Goal: Task Accomplishment & Management: Complete application form

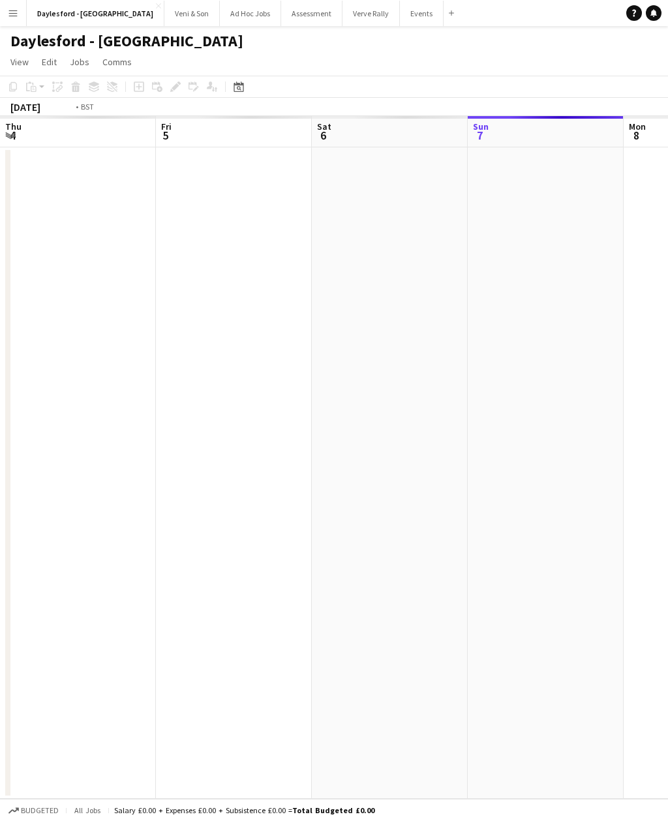
scroll to position [0, 448]
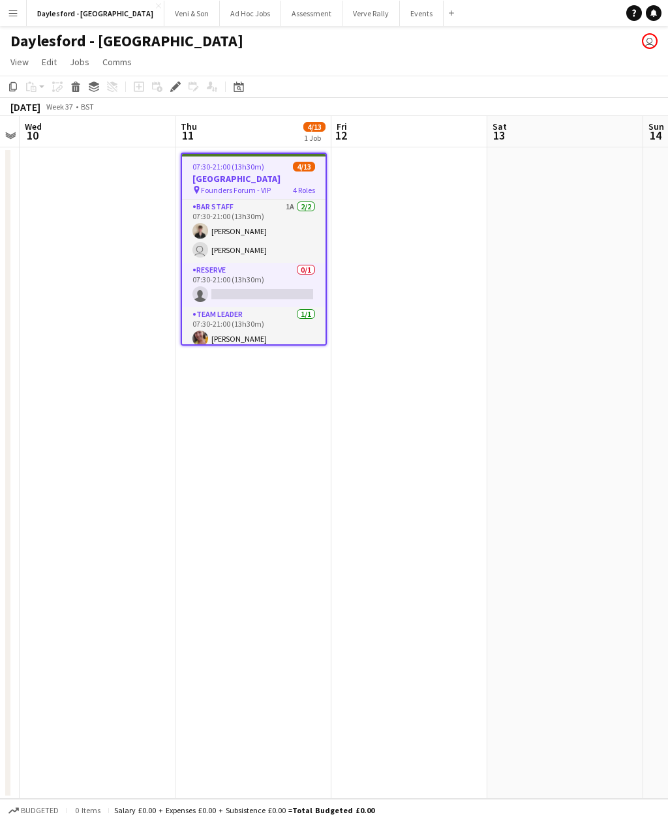
click at [20, 21] on button "Menu" at bounding box center [13, 13] width 26 height 26
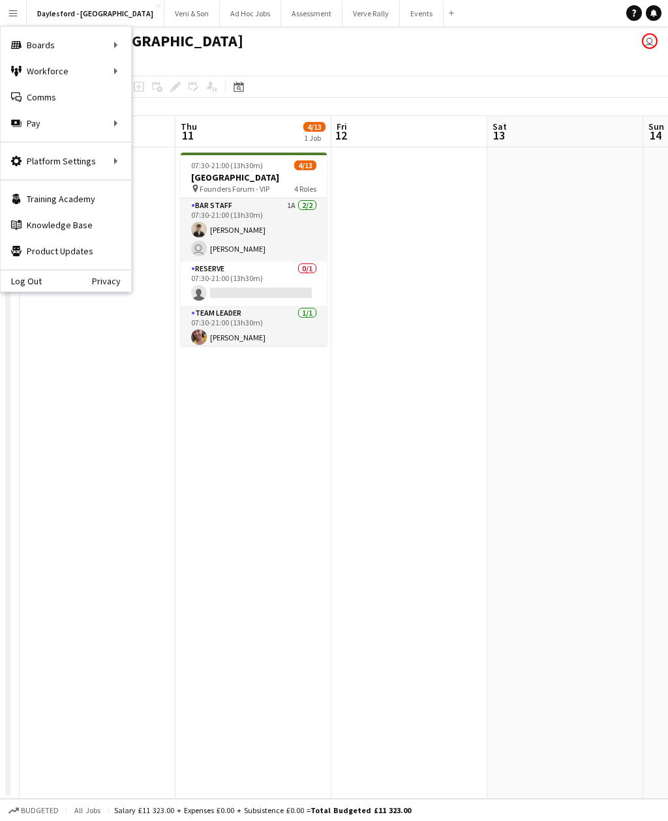
scroll to position [0, 0]
click at [164, 73] on link "My Workforce" at bounding box center [197, 71] width 130 height 26
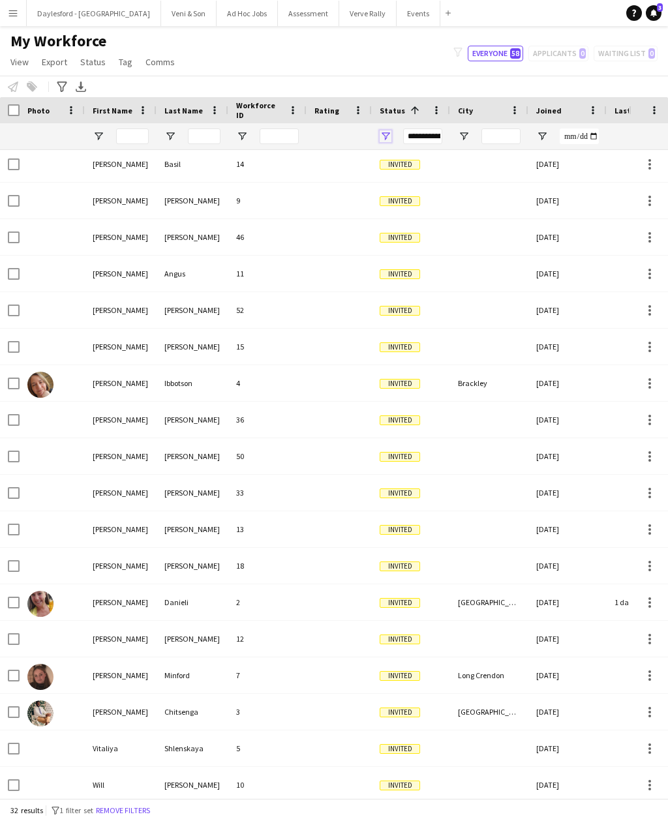
click at [390, 138] on span "Open Filter Menu" at bounding box center [386, 136] width 12 height 12
click at [20, 25] on button "Menu" at bounding box center [13, 13] width 26 height 26
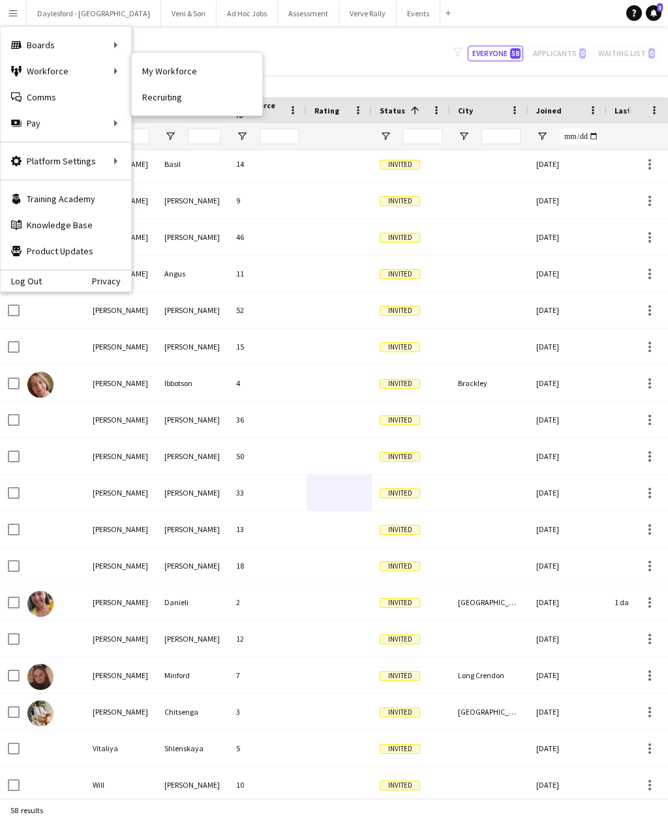
click at [160, 87] on link "Recruiting" at bounding box center [197, 97] width 130 height 26
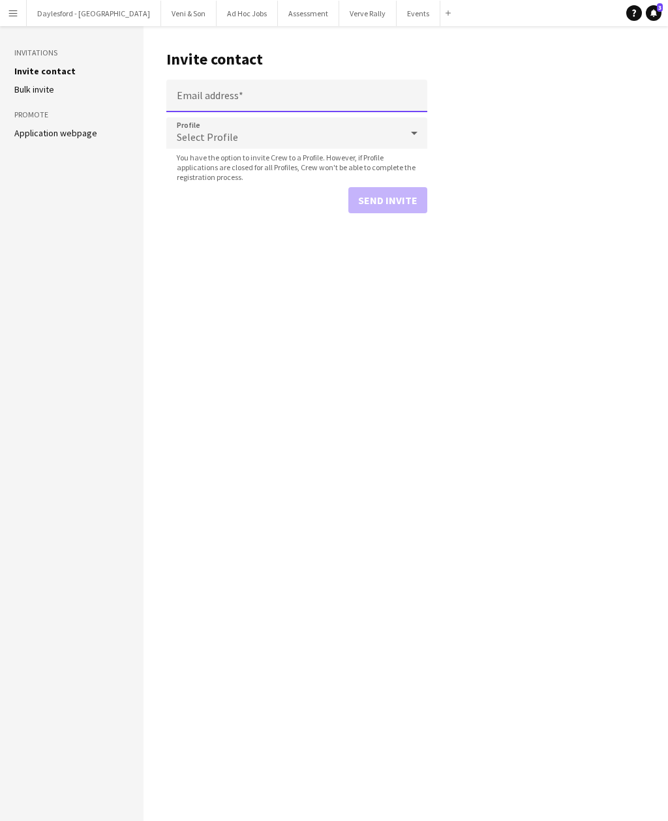
click at [240, 100] on input "Email address" at bounding box center [296, 96] width 261 height 33
click at [207, 104] on input "Email address" at bounding box center [296, 96] width 261 height 33
paste input "**********"
type input "**********"
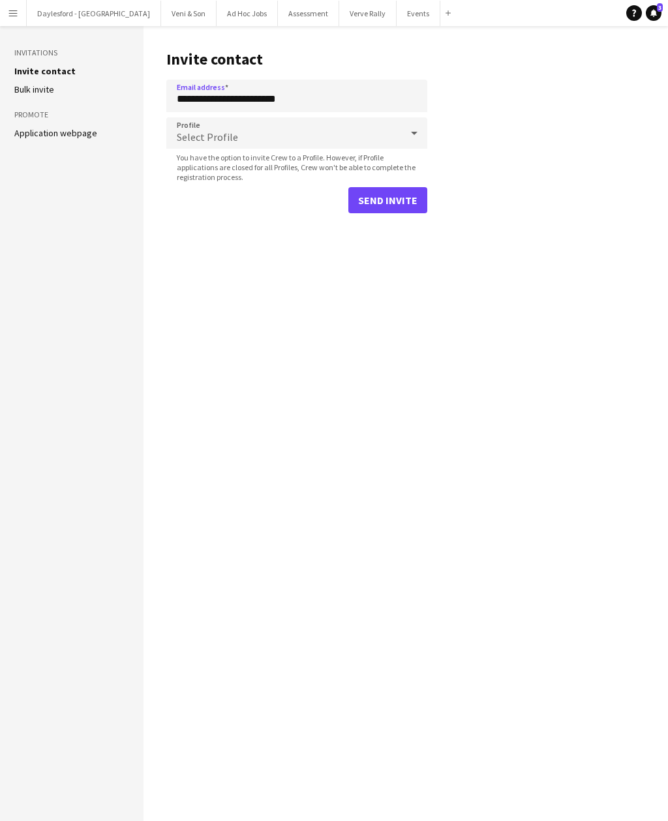
click at [307, 140] on div "Select Profile" at bounding box center [283, 132] width 235 height 31
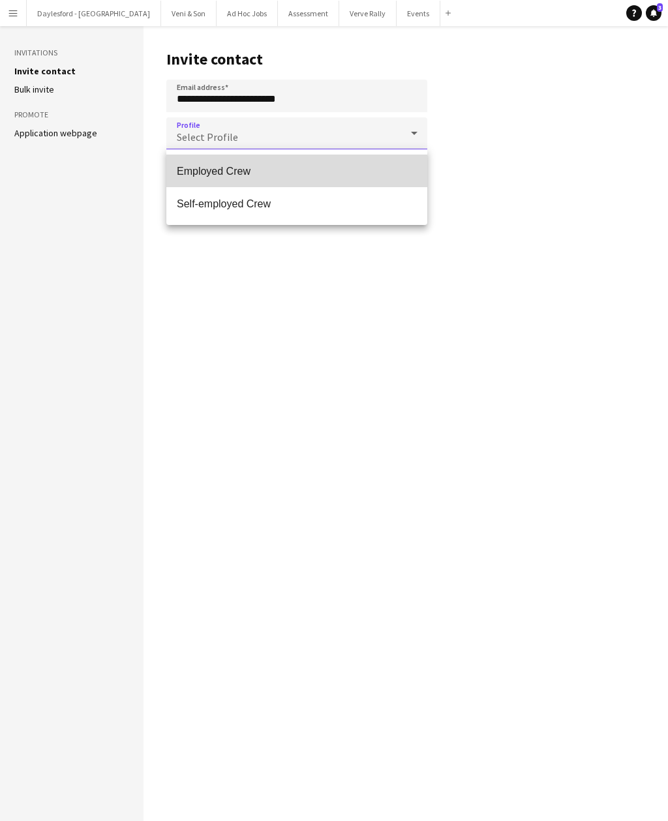
click at [289, 175] on span "Employed Crew" at bounding box center [297, 171] width 240 height 12
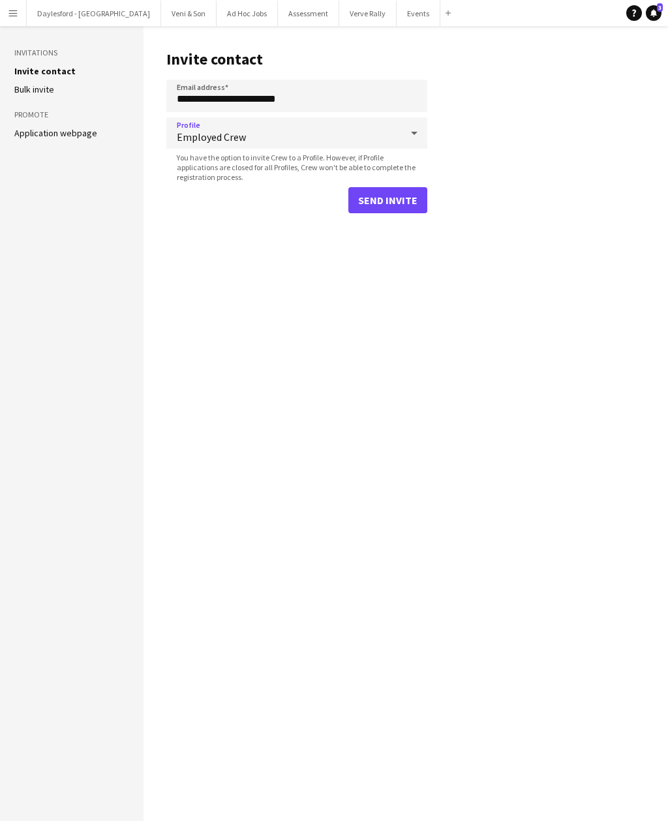
click at [399, 200] on button "Send invite" at bounding box center [387, 200] width 79 height 26
